Goal: Complete application form

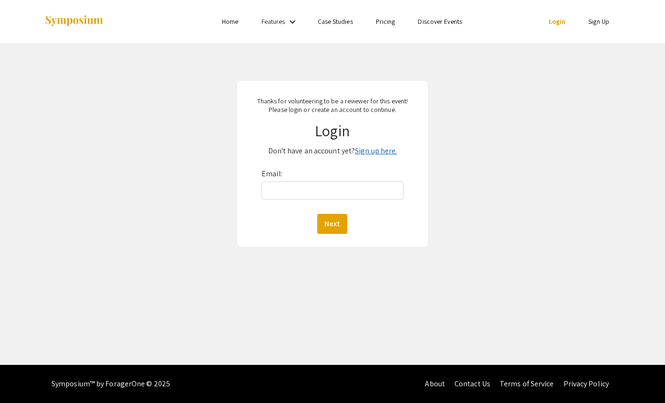
click at [381, 149] on link "Sign up here." at bounding box center [376, 151] width 42 height 10
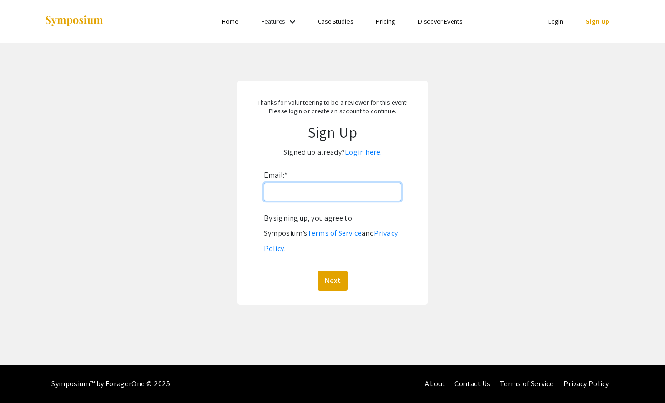
click at [313, 196] on input "Email: *" at bounding box center [332, 192] width 137 height 18
type input "[EMAIL_ADDRESS][PERSON_NAME][DOMAIN_NAME]"
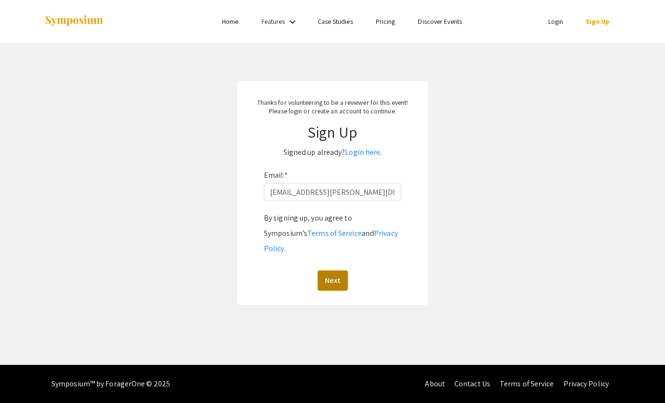
click at [331, 271] on button "Next" at bounding box center [333, 281] width 30 height 20
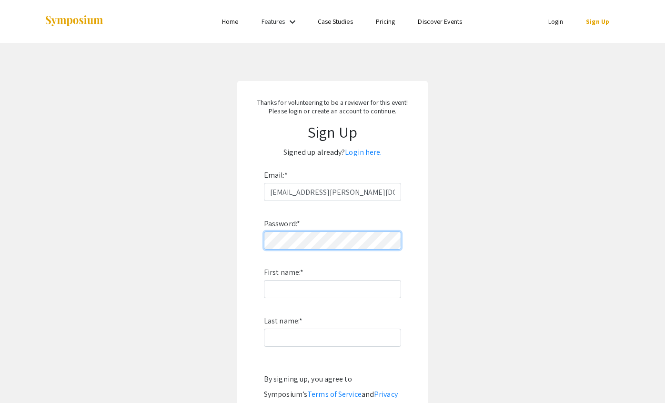
click at [204, 230] on app-signup "Thanks for volunteering to be a reviewer for this event! Please login or create…" at bounding box center [332, 273] width 665 height 385
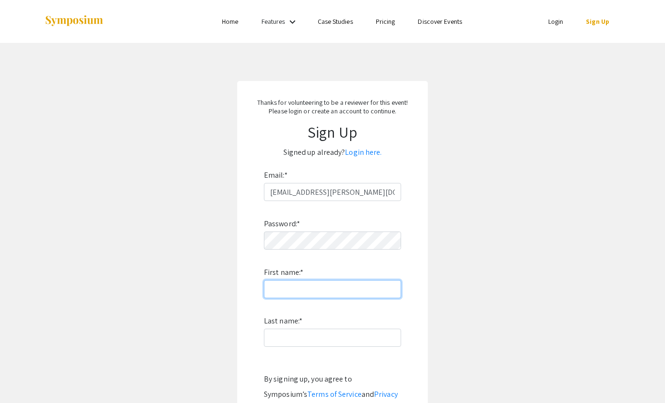
click at [296, 291] on input "First name: *" at bounding box center [332, 289] width 137 height 18
type input "Akshay"
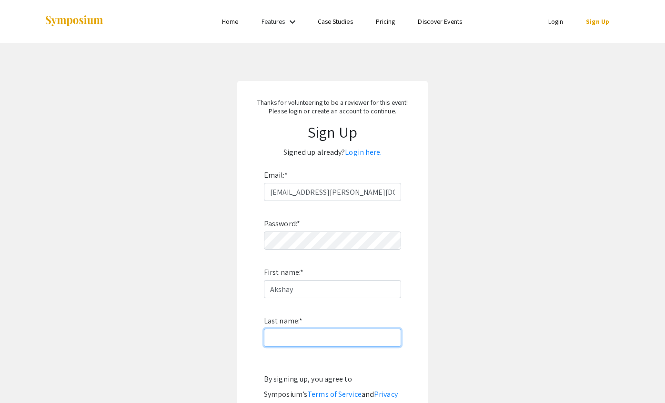
click at [302, 338] on input "Last name: *" at bounding box center [332, 338] width 137 height 18
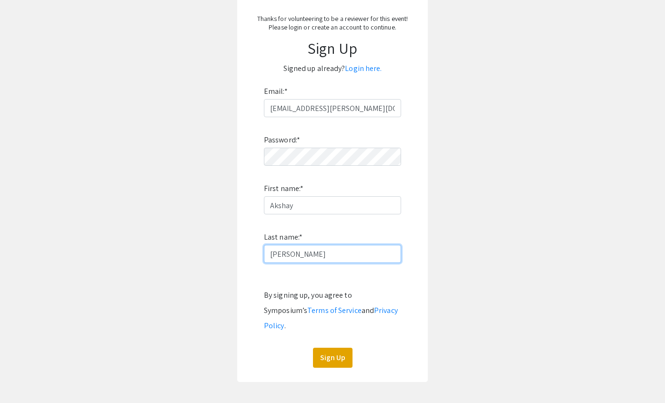
scroll to position [97, 0]
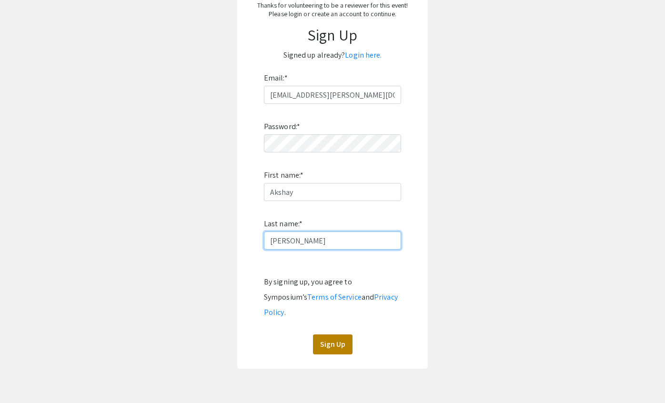
type input "[PERSON_NAME]"
click at [332, 334] on button "Sign Up" at bounding box center [333, 344] width 40 height 20
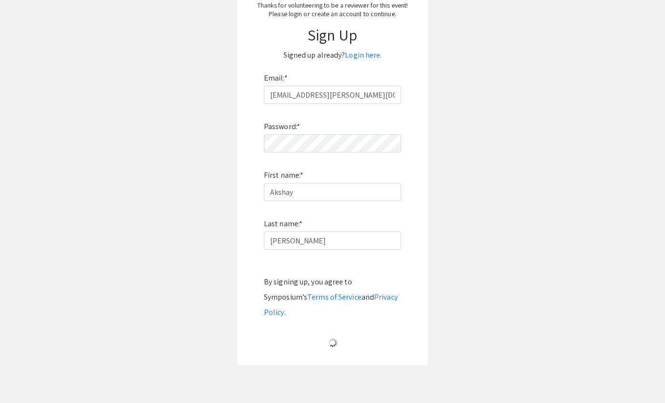
scroll to position [0, 0]
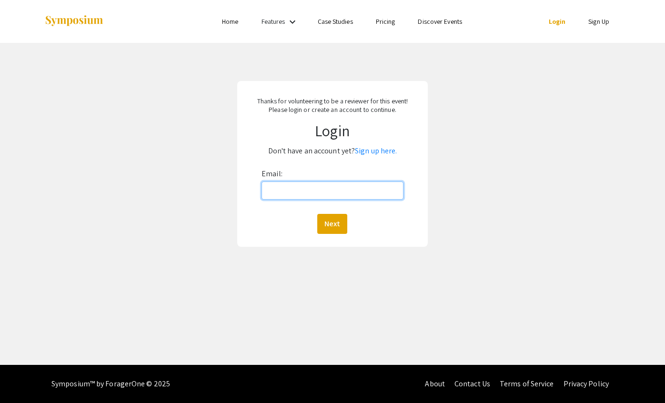
click at [320, 185] on input "Email:" at bounding box center [332, 190] width 142 height 18
type input "akshay.naraine@nova.edu"
click at [331, 221] on button "Next" at bounding box center [332, 224] width 30 height 20
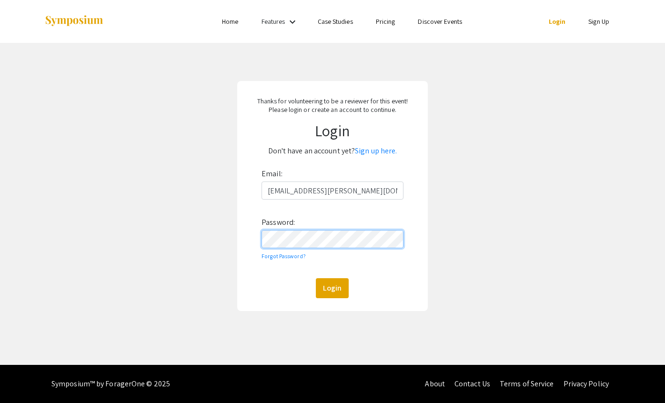
click at [316, 278] on button "Login" at bounding box center [332, 288] width 33 height 20
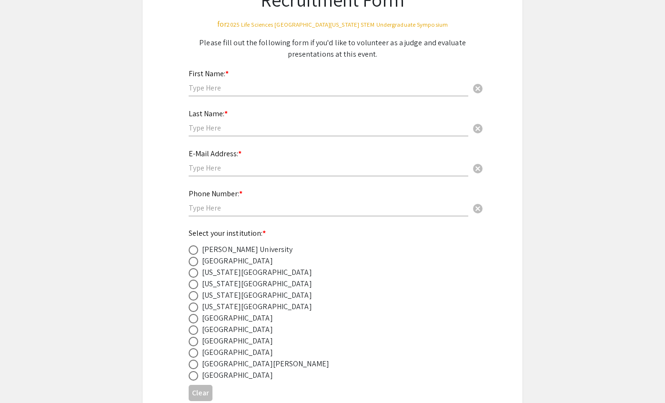
scroll to position [91, 0]
click at [194, 339] on span at bounding box center [194, 340] width 10 height 10
click at [194, 339] on input "radio" at bounding box center [194, 340] width 10 height 10
radio input "true"
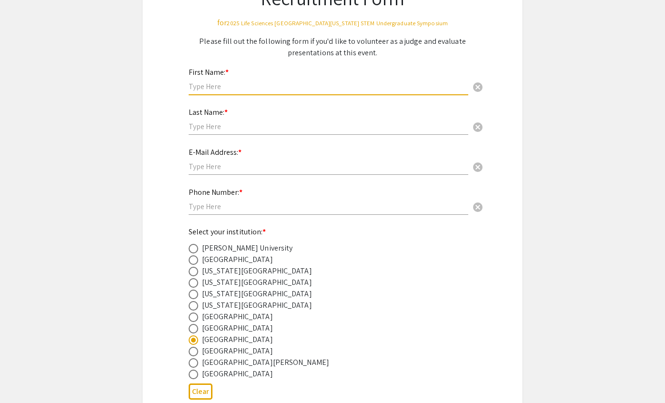
click at [237, 85] on input "text" at bounding box center [329, 86] width 280 height 10
type input "Akshay"
click at [230, 127] on input "text" at bounding box center [329, 126] width 280 height 10
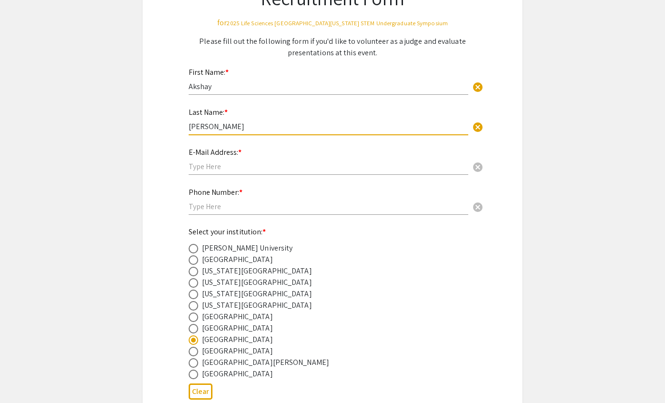
type input "Naraine"
click at [233, 168] on input "text" at bounding box center [329, 166] width 280 height 10
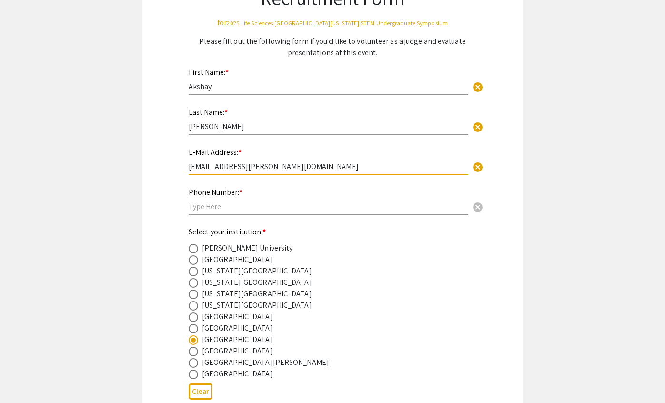
type input "akshay.naraine@nova.edu"
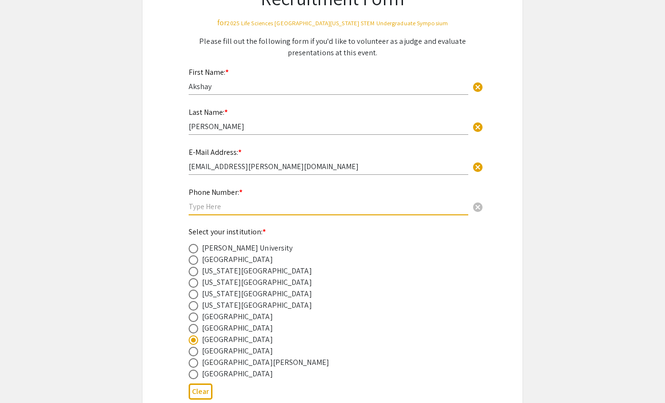
click at [242, 209] on input "text" at bounding box center [329, 206] width 280 height 10
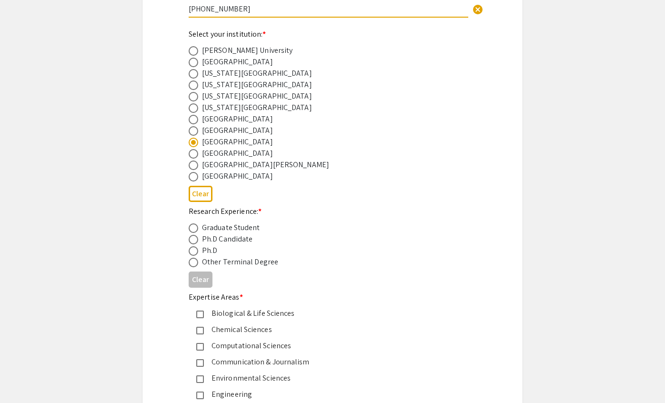
scroll to position [290, 0]
type input "954-262-8184"
click at [198, 252] on span at bounding box center [194, 251] width 10 height 10
click at [198, 252] on input "radio" at bounding box center [194, 251] width 10 height 10
radio input "true"
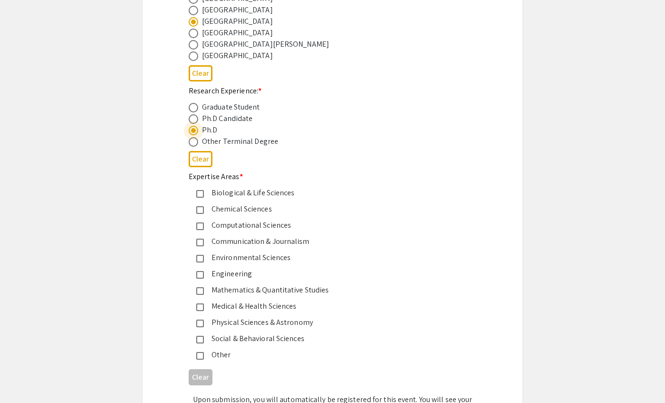
scroll to position [412, 0]
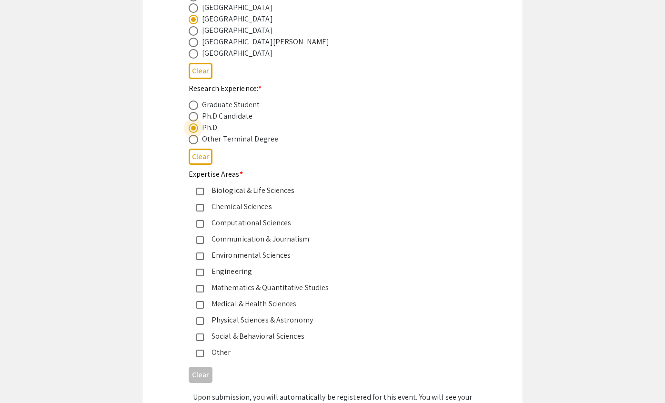
click at [199, 190] on mat-pseudo-checkbox at bounding box center [200, 192] width 8 height 8
click at [199, 208] on mat-pseudo-checkbox at bounding box center [200, 208] width 8 height 8
click at [200, 305] on mat-pseudo-checkbox at bounding box center [200, 305] width 8 height 8
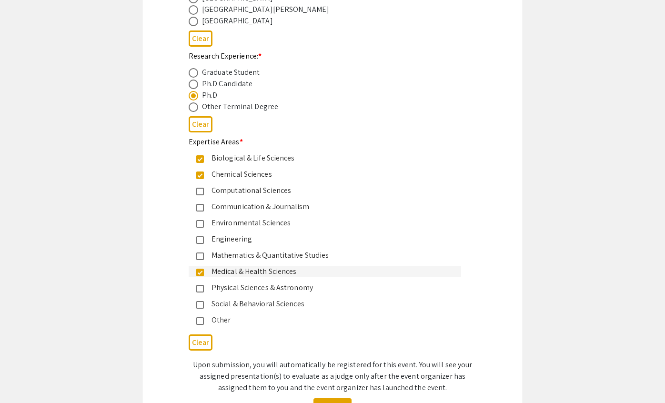
scroll to position [533, 0]
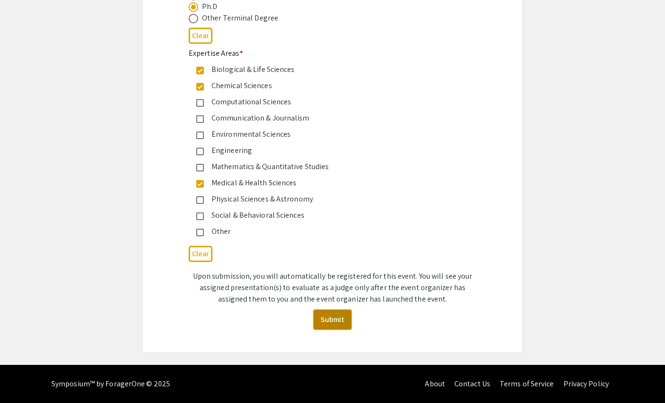
click at [333, 322] on button "Submit" at bounding box center [332, 320] width 38 height 20
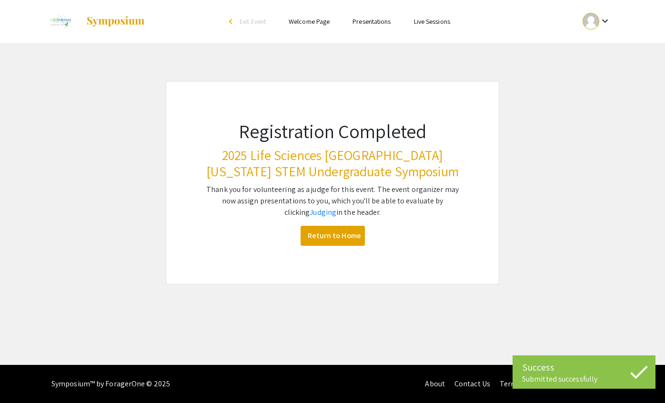
scroll to position [0, 0]
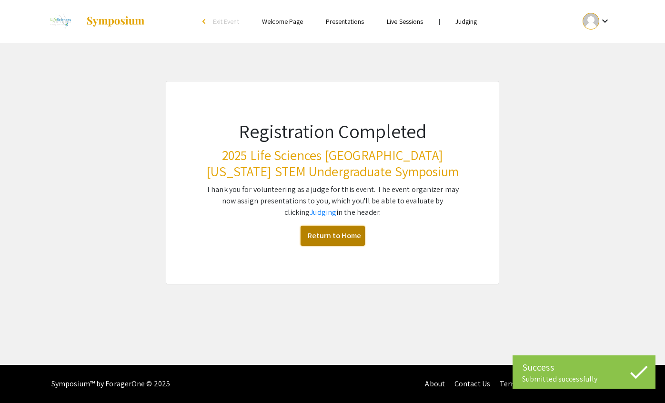
click at [345, 233] on link "Return to Home" at bounding box center [333, 236] width 64 height 20
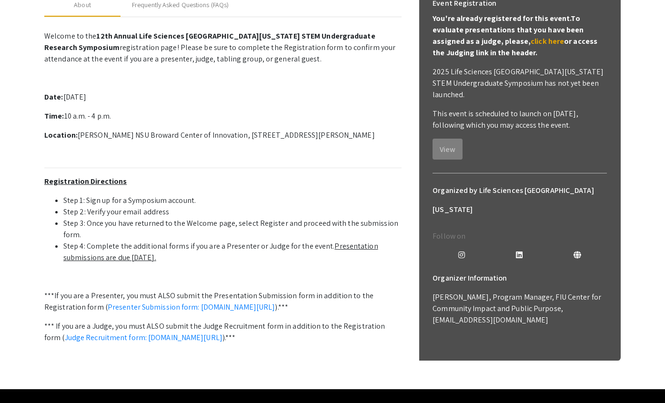
scroll to position [153, 0]
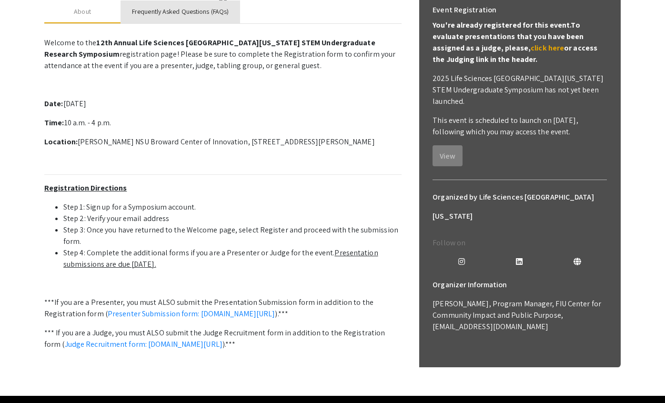
click at [186, 17] on div "Frequently Asked Questions (FAQs)" at bounding box center [180, 12] width 97 height 10
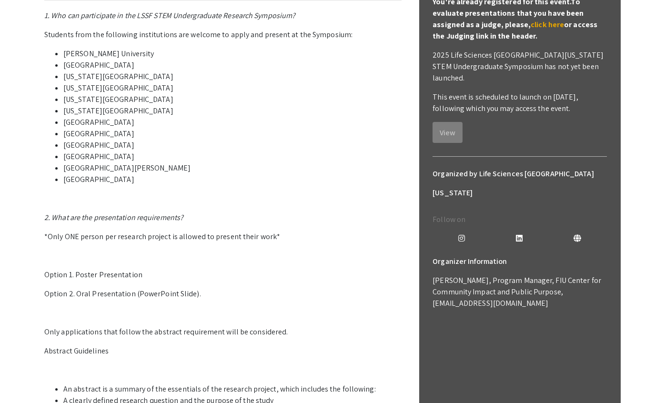
scroll to position [171, 0]
